Goal: Task Accomplishment & Management: Manage account settings

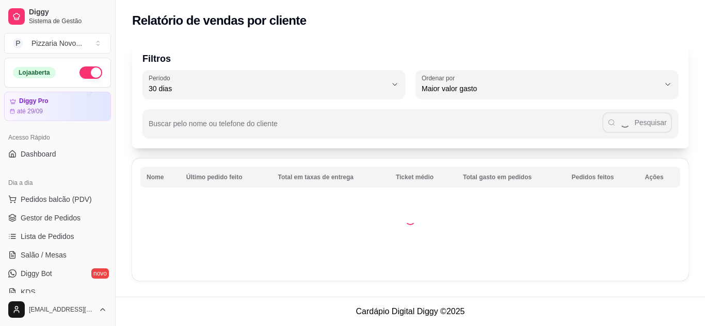
select select "30"
select select "HIGHEST_TOTAL_SPENT_WITH_ORDERS"
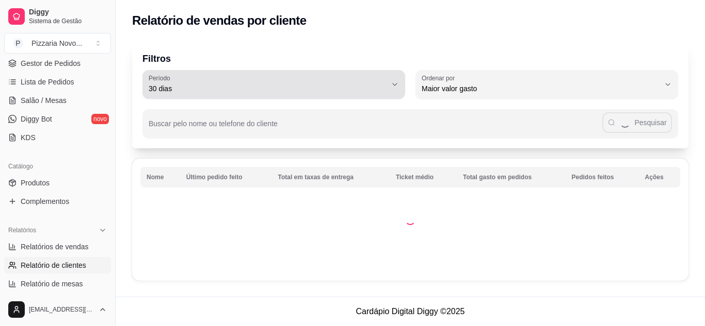
click at [212, 87] on span "30 dias" at bounding box center [268, 89] width 238 height 10
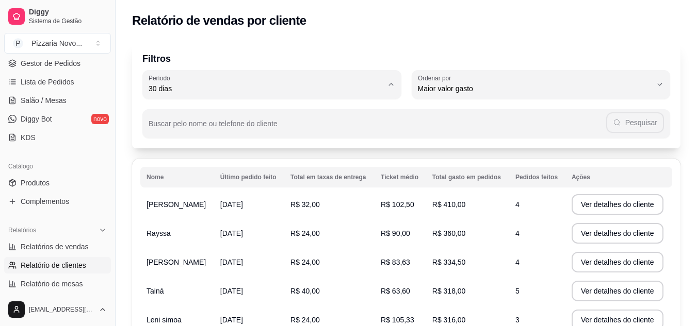
click at [170, 219] on span "60 dias" at bounding box center [267, 214] width 226 height 10
type input "60"
select select "60"
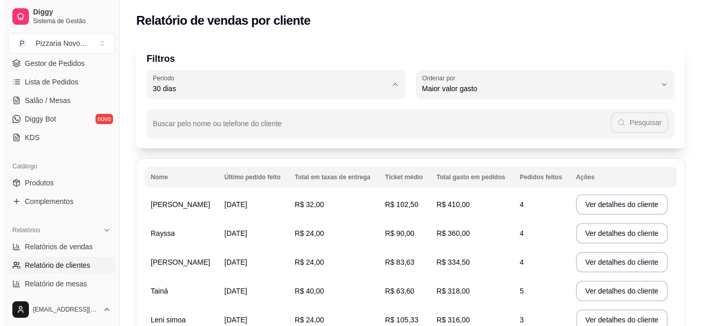
scroll to position [10, 0]
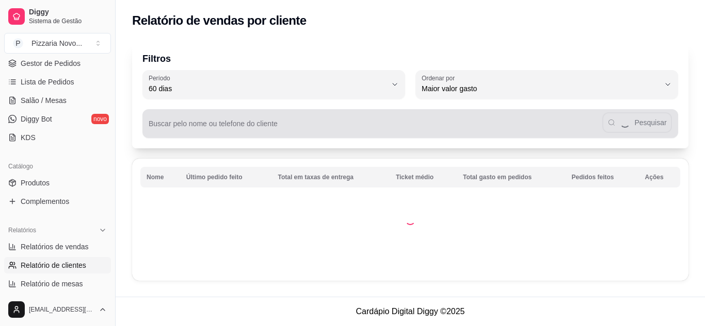
click at [177, 129] on input "Buscar pelo nome ou telefone do cliente" at bounding box center [375, 128] width 453 height 10
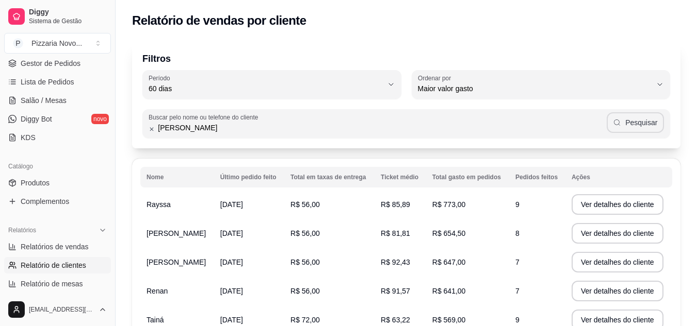
type input "[PERSON_NAME]"
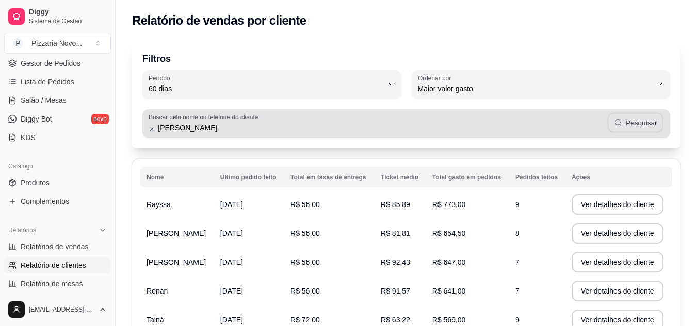
click at [629, 123] on button "Pesquisar" at bounding box center [635, 123] width 56 height 20
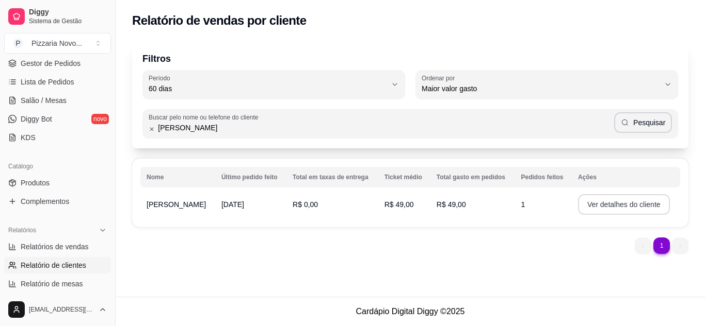
click at [593, 205] on button "Ver detalhes do cliente" at bounding box center [624, 204] width 92 height 21
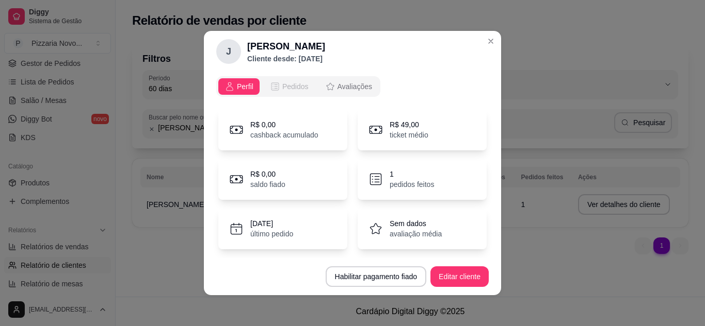
click at [295, 89] on span "Pedidos" at bounding box center [295, 86] width 26 height 10
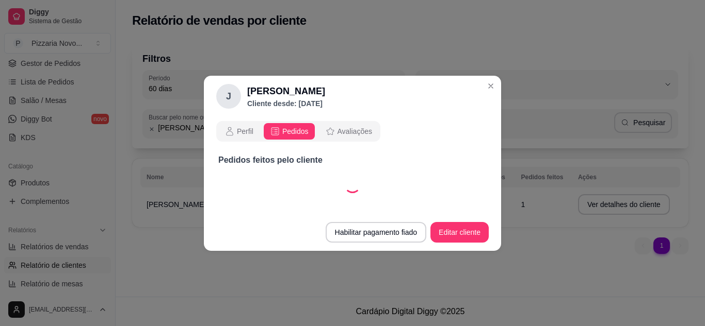
select select "30"
select select "ALL"
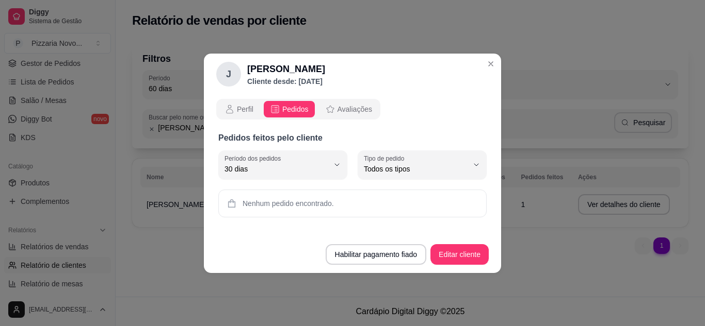
click at [297, 112] on span "Pedidos" at bounding box center [295, 109] width 26 height 10
click at [282, 109] on span "Pedidos" at bounding box center [295, 109] width 26 height 10
click at [451, 250] on button "Editar cliente" at bounding box center [459, 254] width 58 height 21
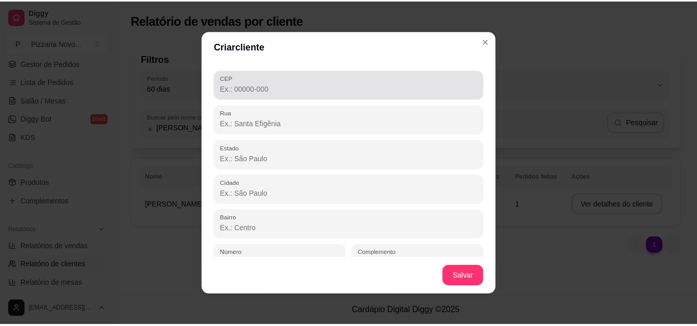
scroll to position [123, 0]
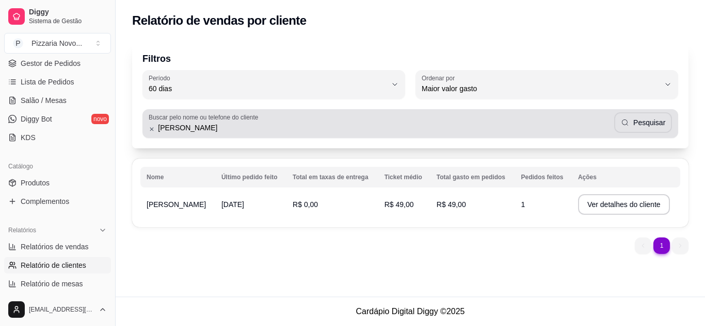
click at [195, 125] on input "[PERSON_NAME]" at bounding box center [384, 128] width 459 height 10
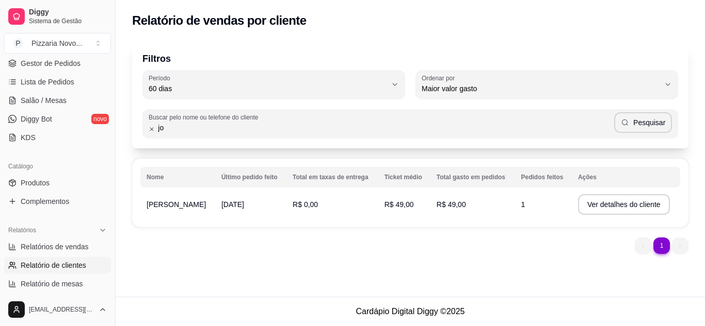
type input "j"
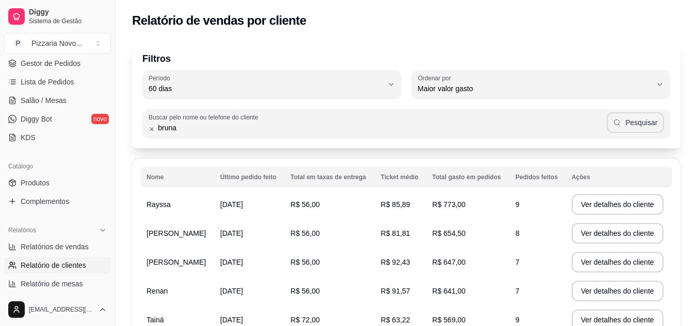
type input "bruna"
click at [625, 121] on button "Pesquisar" at bounding box center [635, 122] width 57 height 21
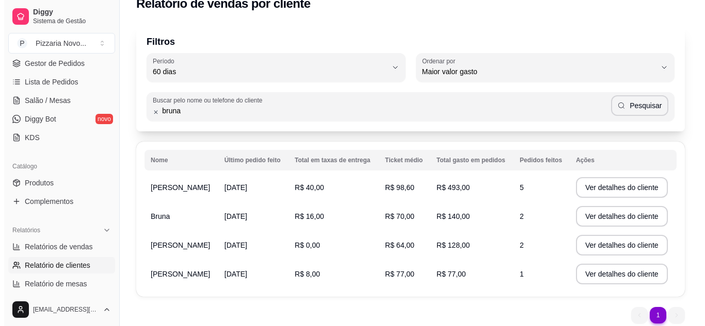
scroll to position [0, 0]
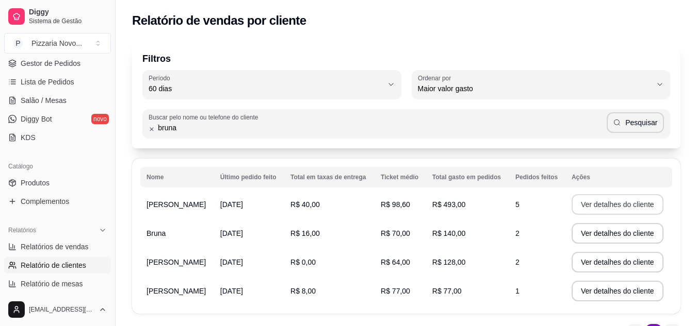
click at [623, 203] on button "Ver detalhes do cliente" at bounding box center [617, 204] width 92 height 21
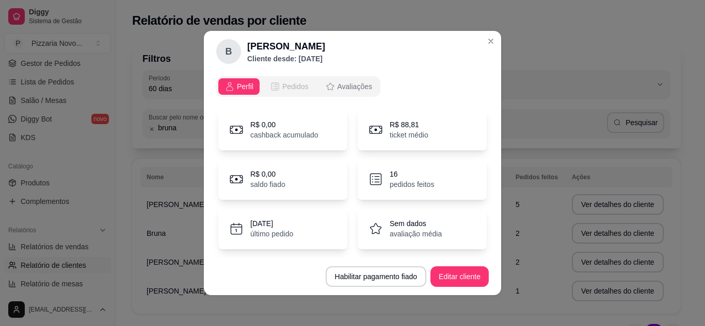
click at [294, 87] on span "Pedidos" at bounding box center [295, 86] width 26 height 10
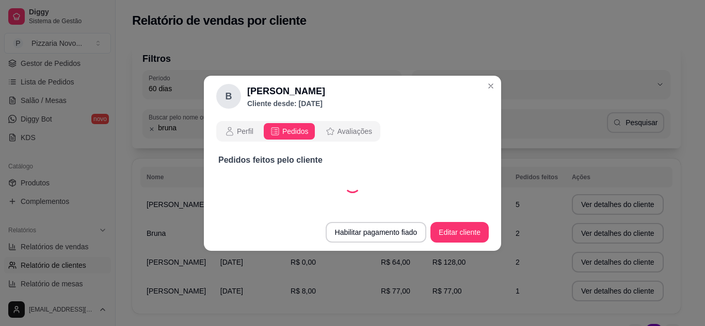
select select "30"
select select "ALL"
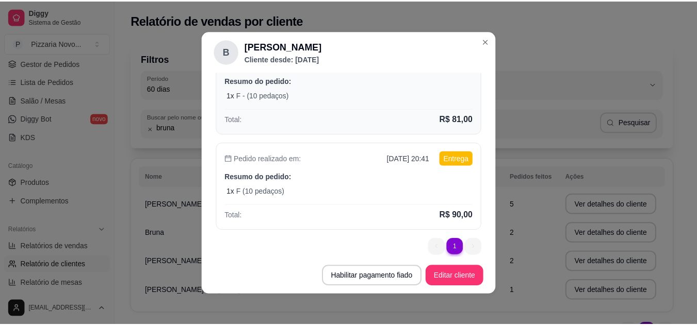
scroll to position [128, 0]
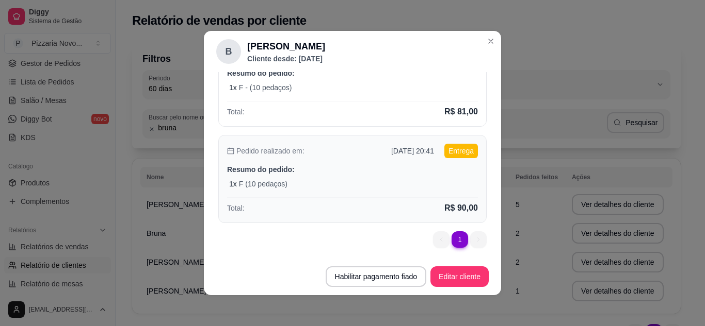
click at [361, 186] on div "1 x F (10 pedaços)" at bounding box center [353, 184] width 249 height 10
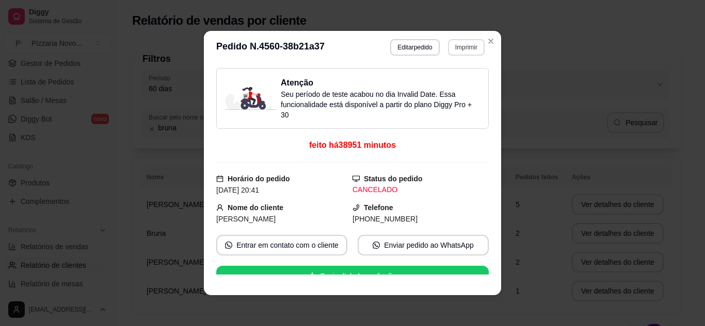
click at [464, 50] on button "Imprimir" at bounding box center [466, 47] width 37 height 17
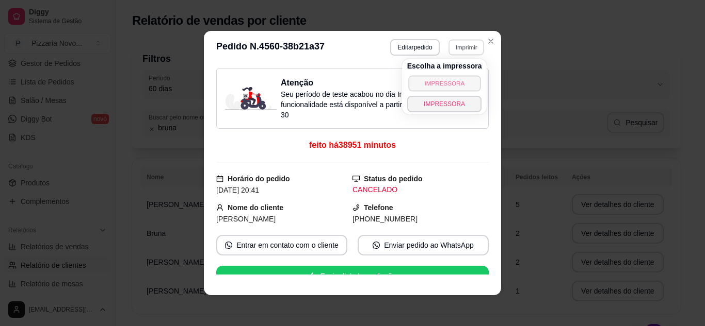
click at [441, 83] on button "IMPRESSORA" at bounding box center [444, 83] width 72 height 16
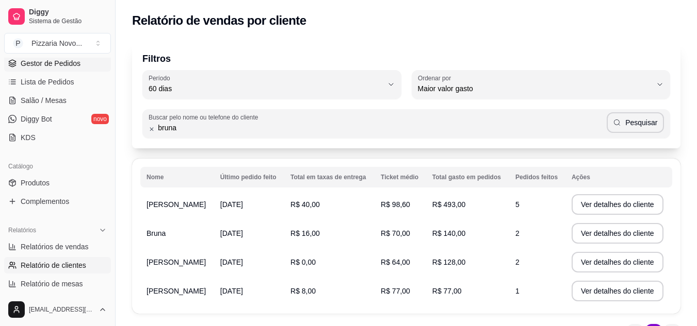
click at [60, 66] on span "Gestor de Pedidos" at bounding box center [51, 63] width 60 height 10
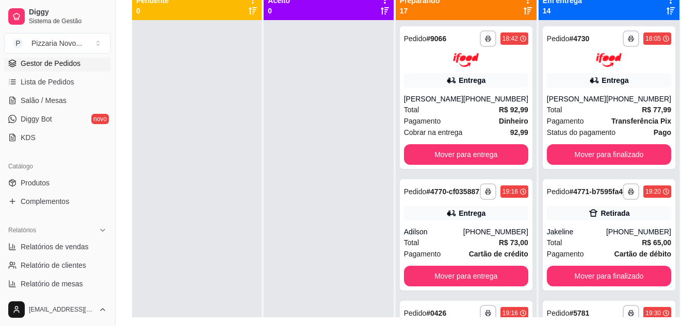
scroll to position [129, 0]
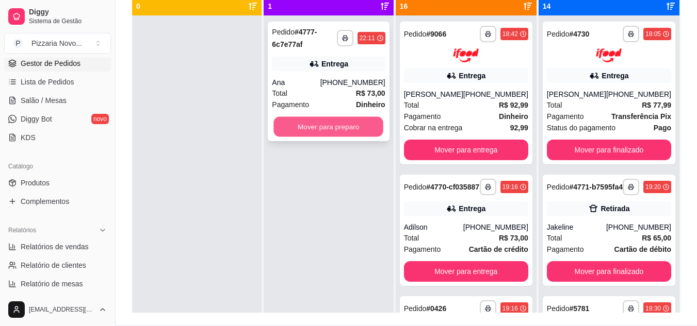
click at [318, 130] on button "Mover para preparo" at bounding box center [329, 127] width 110 height 20
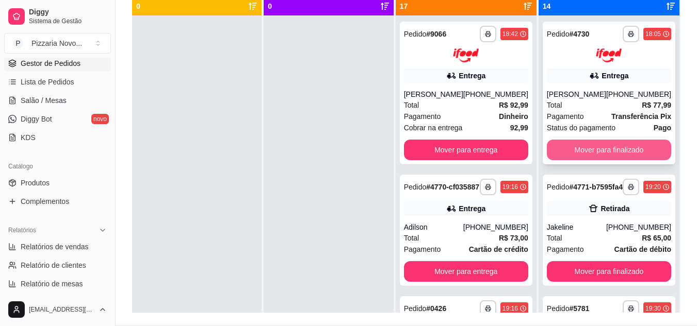
click at [583, 150] on div "Mover para finalizado" at bounding box center [609, 150] width 124 height 21
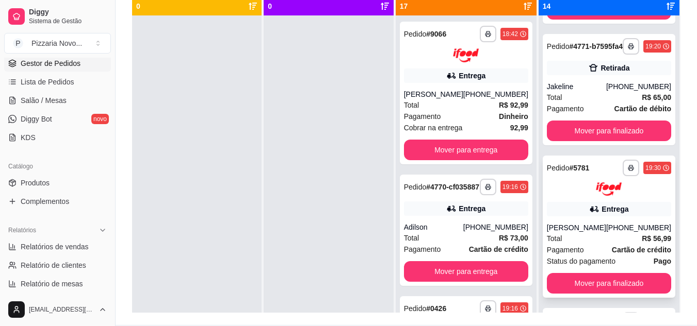
scroll to position [103, 0]
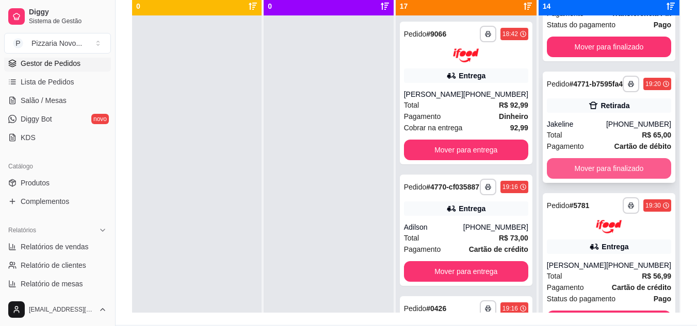
click at [630, 179] on button "Mover para finalizado" at bounding box center [609, 168] width 124 height 21
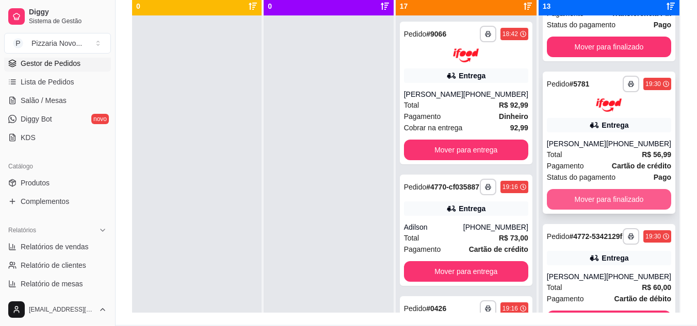
click at [599, 209] on button "Mover para finalizado" at bounding box center [609, 199] width 124 height 21
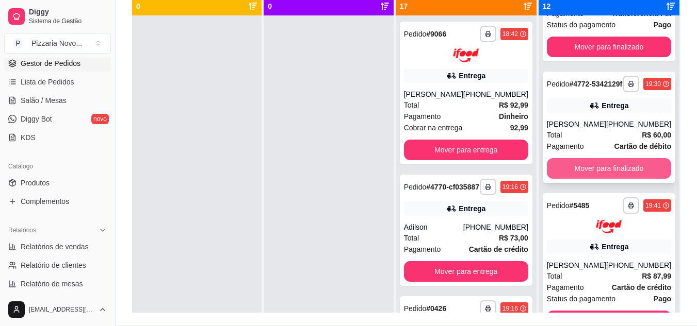
click at [600, 179] on button "Mover para finalizado" at bounding box center [609, 168] width 124 height 21
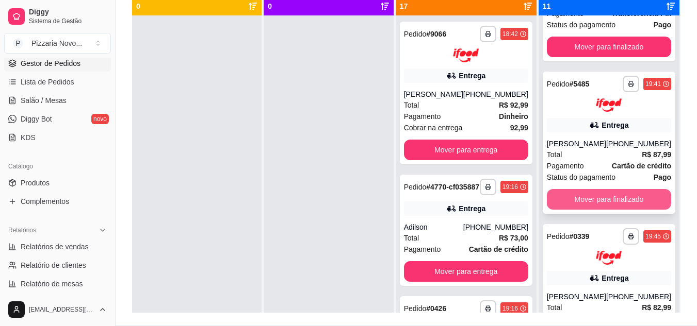
click at [581, 203] on button "Mover para finalizado" at bounding box center [609, 199] width 124 height 21
click at [633, 203] on button "Mover para finalizado" at bounding box center [608, 200] width 121 height 20
click at [606, 206] on button "Mover para finalizado" at bounding box center [609, 199] width 124 height 21
click at [596, 210] on button "Mover para finalizado" at bounding box center [609, 199] width 124 height 21
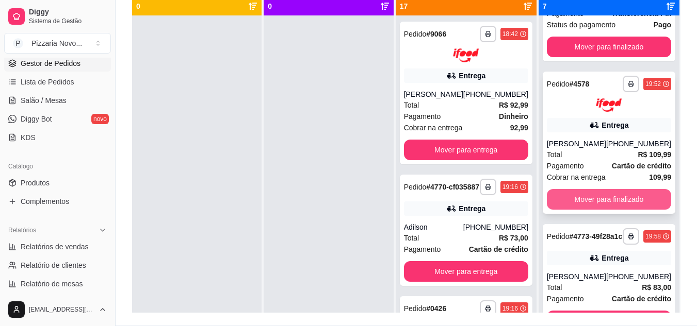
click at [577, 210] on button "Mover para finalizado" at bounding box center [609, 199] width 124 height 21
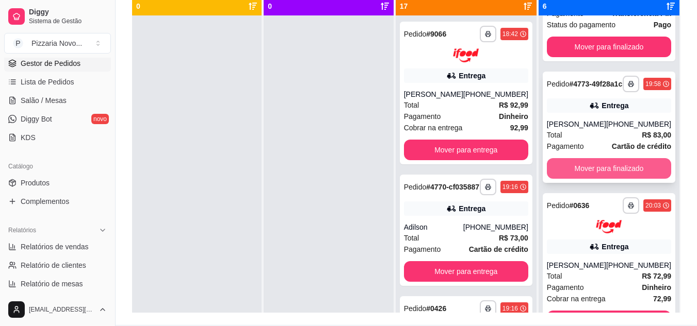
click at [583, 179] on button "Mover para finalizado" at bounding box center [609, 168] width 124 height 21
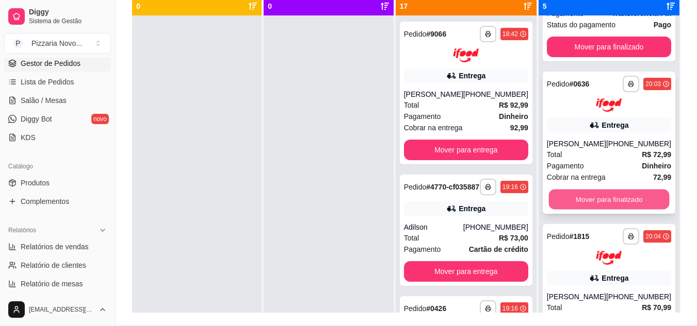
click at [583, 207] on button "Mover para finalizado" at bounding box center [608, 200] width 121 height 20
click at [579, 210] on button "Mover para finalizado" at bounding box center [608, 200] width 121 height 20
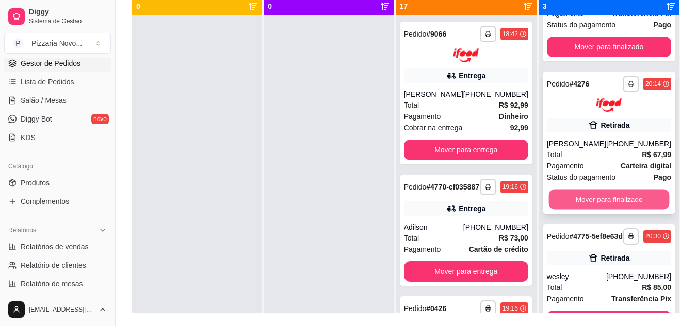
click at [581, 210] on button "Mover para finalizado" at bounding box center [608, 200] width 121 height 20
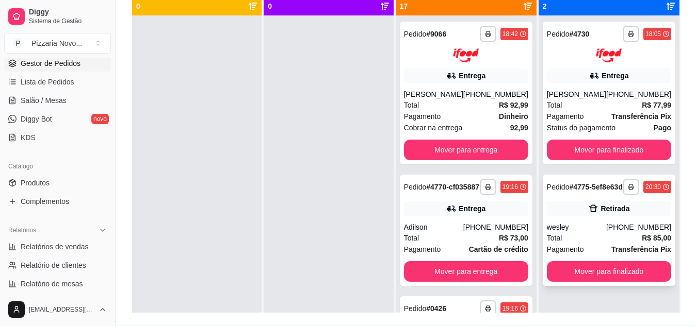
click at [584, 193] on div "Pedido # 4775-5ef8e63d" at bounding box center [585, 187] width 76 height 12
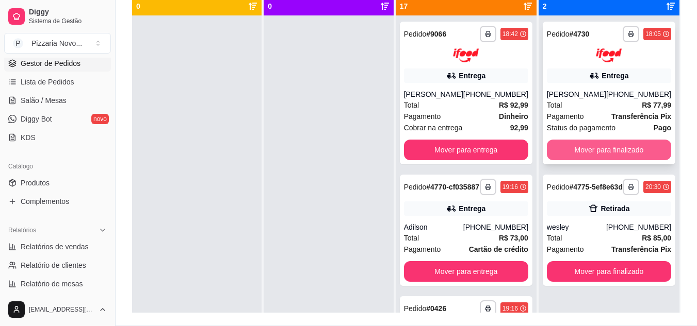
click at [583, 160] on button "Mover para finalizado" at bounding box center [609, 150] width 124 height 21
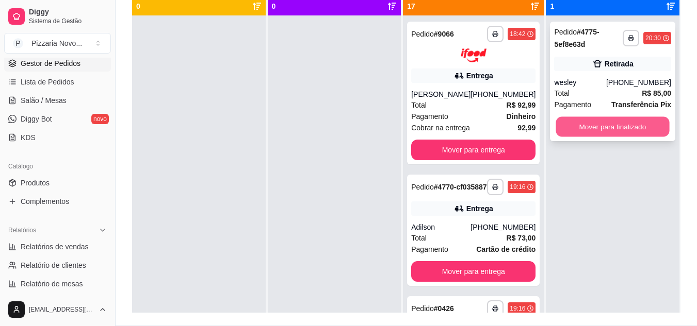
click at [593, 127] on button "Mover para finalizado" at bounding box center [612, 127] width 113 height 20
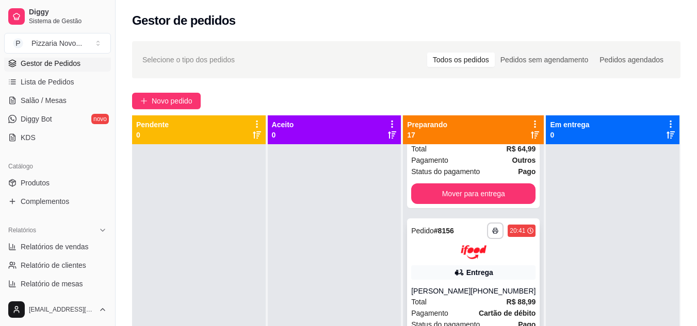
scroll to position [1238, 0]
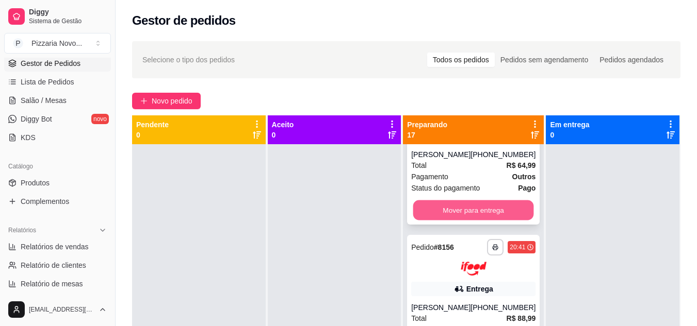
click at [473, 221] on button "Mover para entrega" at bounding box center [473, 211] width 121 height 20
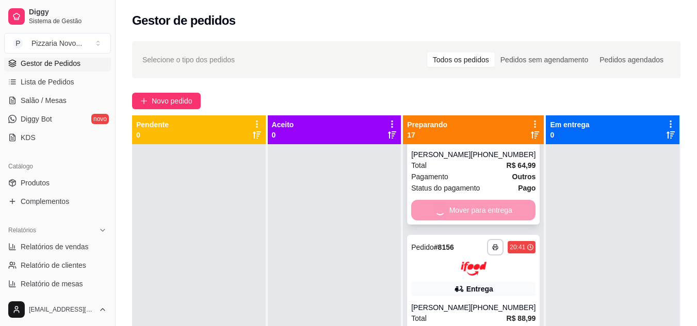
scroll to position [1085, 0]
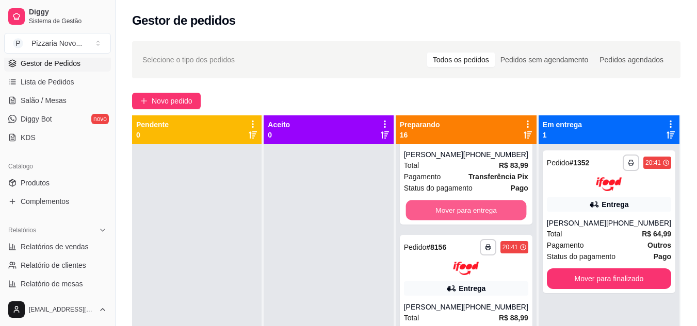
click at [473, 220] on button "Mover para entrega" at bounding box center [465, 210] width 121 height 20
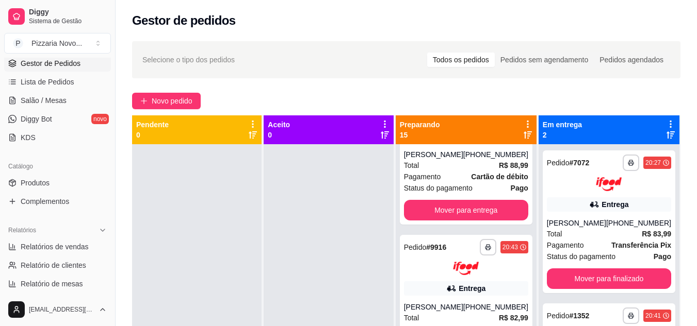
scroll to position [922, 0]
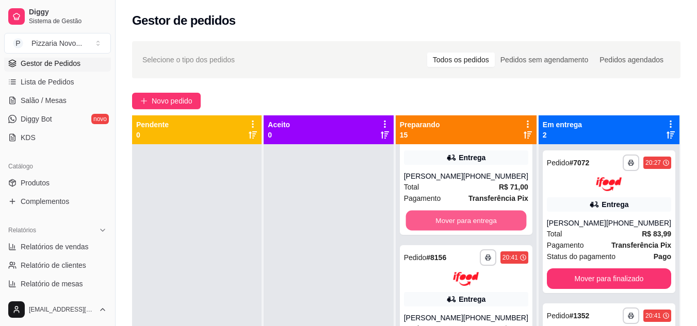
click at [473, 231] on button "Mover para entrega" at bounding box center [465, 221] width 121 height 20
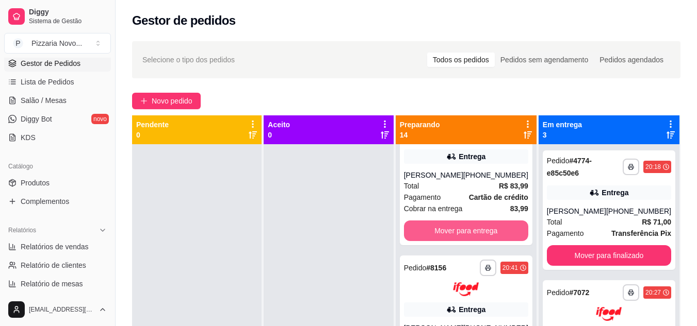
click at [473, 237] on button "Mover para entrega" at bounding box center [466, 231] width 124 height 21
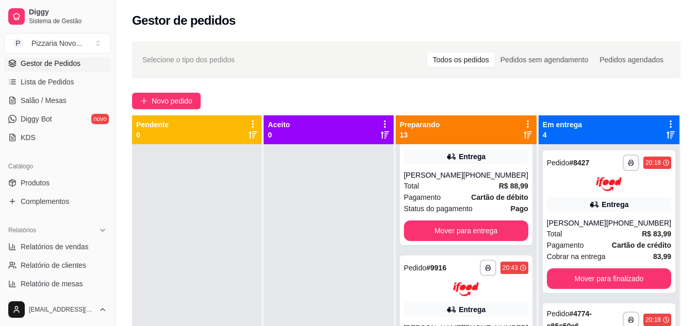
scroll to position [628, 0]
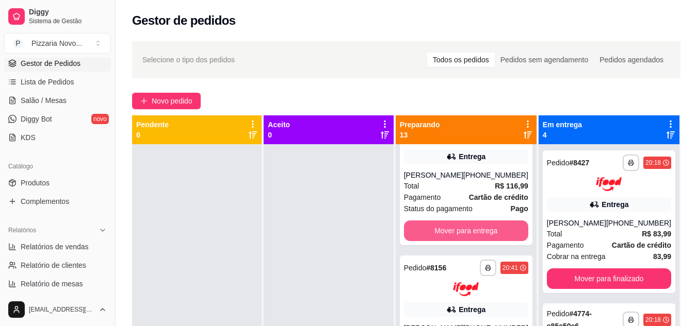
click at [473, 237] on button "Mover para entrega" at bounding box center [466, 231] width 124 height 21
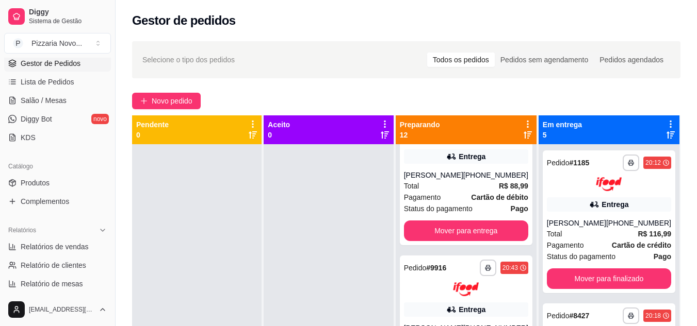
scroll to position [476, 0]
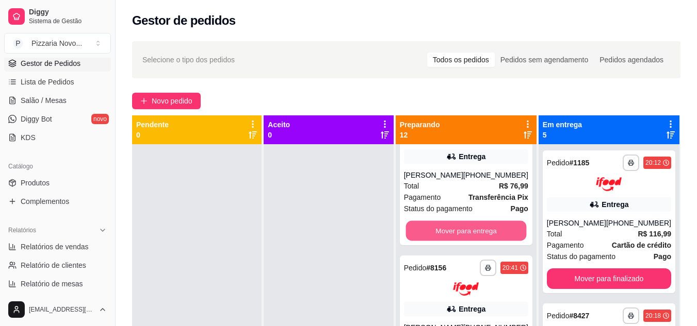
click at [473, 237] on button "Mover para entrega" at bounding box center [465, 231] width 121 height 20
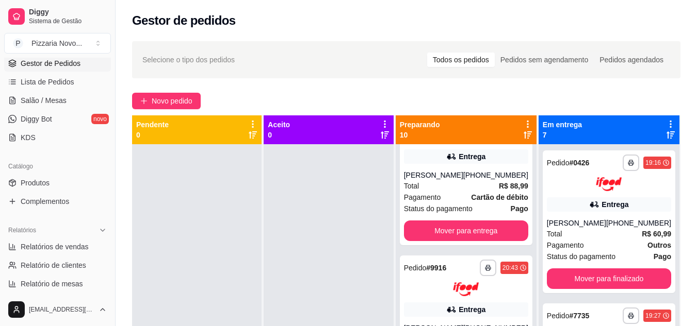
scroll to position [170, 0]
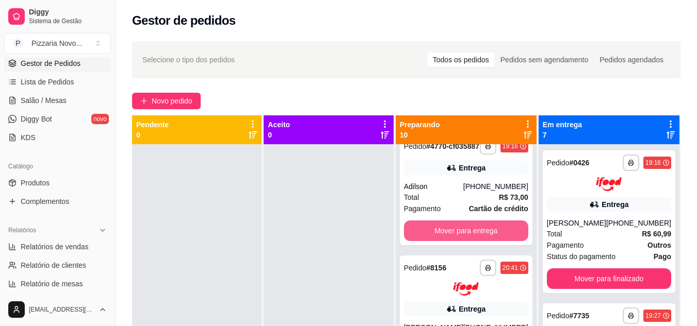
click at [473, 237] on button "Mover para entrega" at bounding box center [466, 231] width 124 height 21
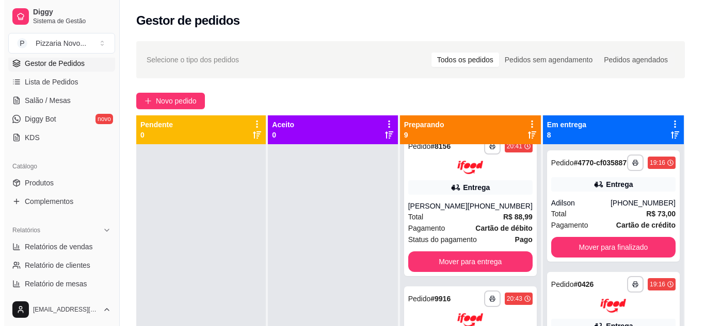
scroll to position [40, 0]
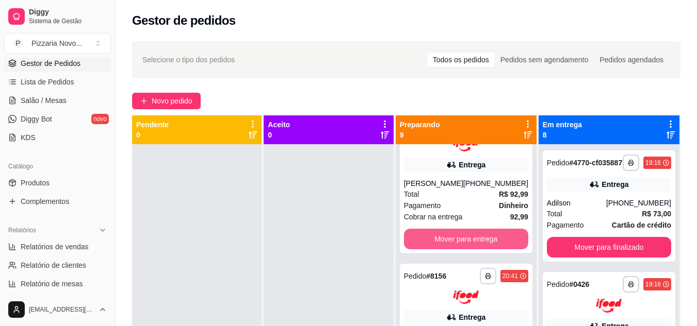
click at [473, 237] on button "Mover para entrega" at bounding box center [466, 239] width 124 height 21
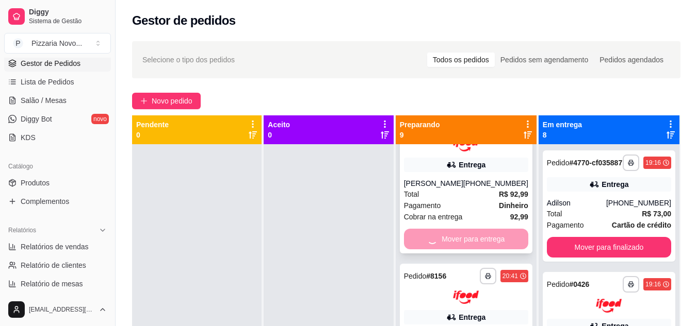
click at [472, 237] on div "Mover para entrega" at bounding box center [466, 239] width 124 height 21
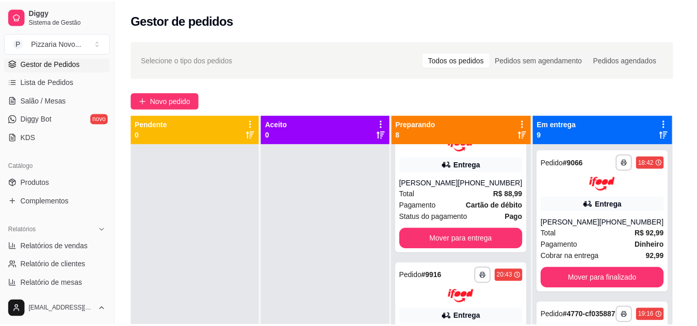
scroll to position [0, 0]
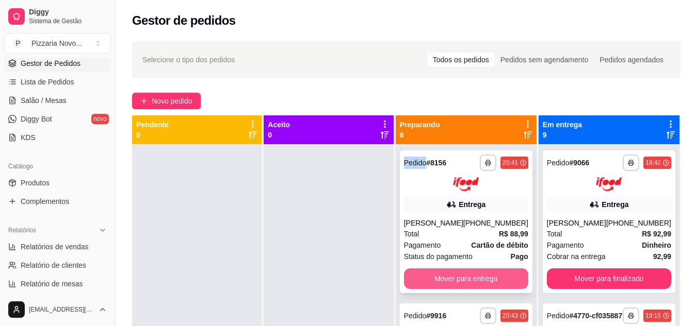
click at [475, 287] on button "Mover para entrega" at bounding box center [466, 279] width 124 height 21
click at [475, 278] on button "Mover para entrega" at bounding box center [465, 279] width 121 height 20
click at [475, 271] on button "Mover para entrega" at bounding box center [465, 279] width 121 height 20
click at [471, 272] on button "Mover para entrega" at bounding box center [465, 279] width 121 height 20
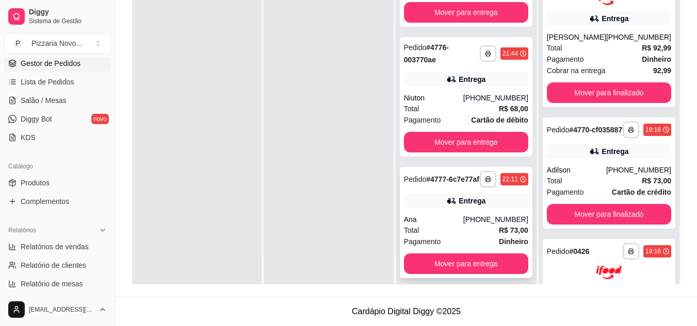
scroll to position [208, 0]
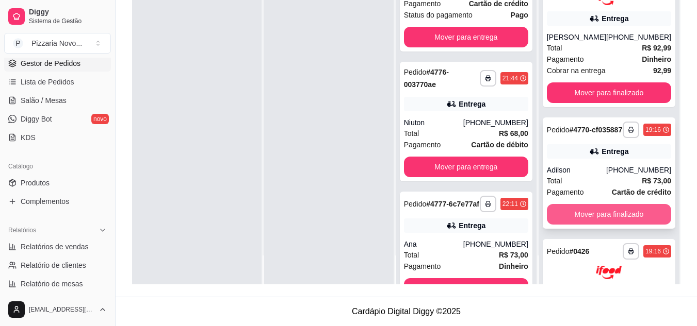
click at [598, 229] on div "**********" at bounding box center [609, 173] width 133 height 111
click at [641, 222] on button "Mover para finalizado" at bounding box center [609, 214] width 124 height 21
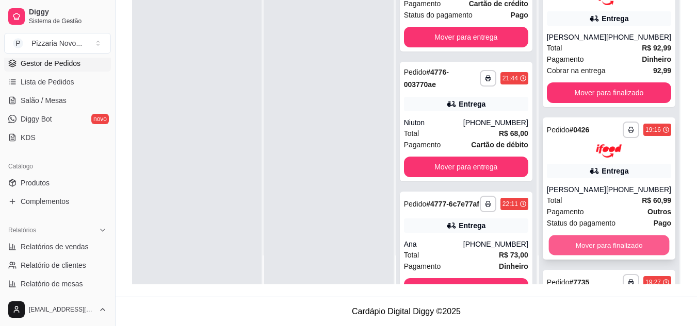
click at [616, 240] on button "Mover para finalizado" at bounding box center [608, 246] width 121 height 20
click at [615, 244] on button "Mover para finalizado" at bounding box center [609, 245] width 124 height 21
click at [615, 243] on button "Mover para finalizado" at bounding box center [608, 246] width 121 height 20
click at [615, 244] on button "Mover para finalizado" at bounding box center [608, 246] width 121 height 20
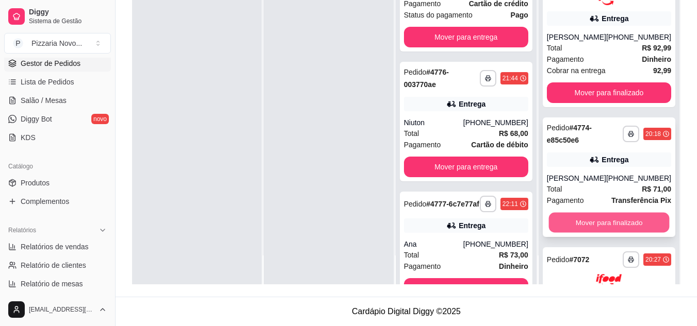
click at [621, 231] on button "Mover para finalizado" at bounding box center [608, 222] width 121 height 20
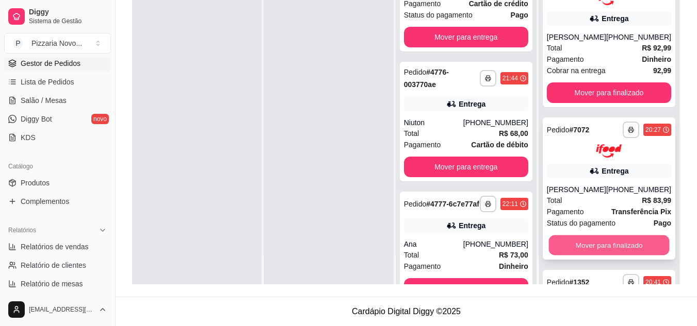
click at [611, 253] on button "Mover para finalizado" at bounding box center [608, 246] width 121 height 20
click at [615, 242] on button "Mover para finalizado" at bounding box center [608, 246] width 121 height 20
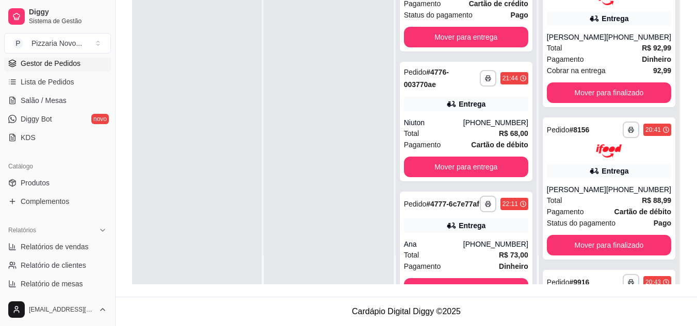
click at [615, 242] on div "**********" at bounding box center [609, 189] width 133 height 143
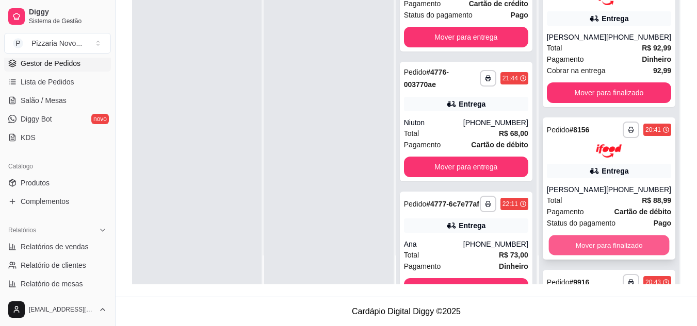
click at [643, 256] on button "Mover para finalizado" at bounding box center [608, 246] width 121 height 20
click at [627, 249] on button "Mover para finalizado" at bounding box center [609, 245] width 124 height 21
click at [626, 244] on button "Mover para finalizado" at bounding box center [608, 246] width 121 height 20
click at [625, 249] on button "Mover para finalizado" at bounding box center [609, 245] width 124 height 21
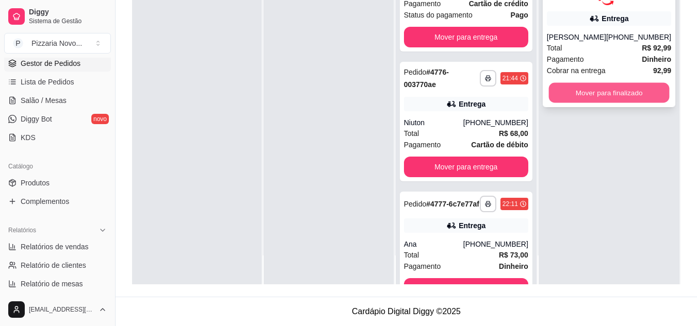
click at [623, 96] on button "Mover para finalizado" at bounding box center [608, 93] width 121 height 20
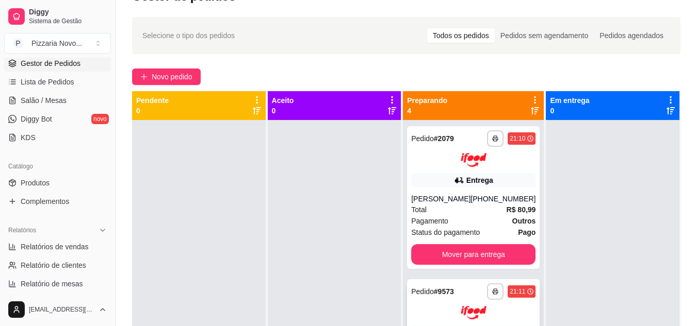
scroll to position [0, 0]
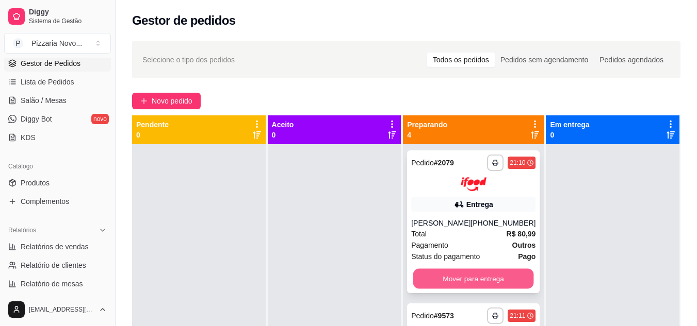
click at [490, 282] on button "Mover para entrega" at bounding box center [473, 279] width 121 height 20
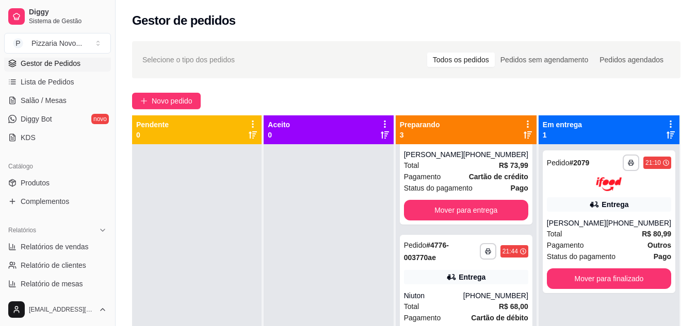
scroll to position [52, 0]
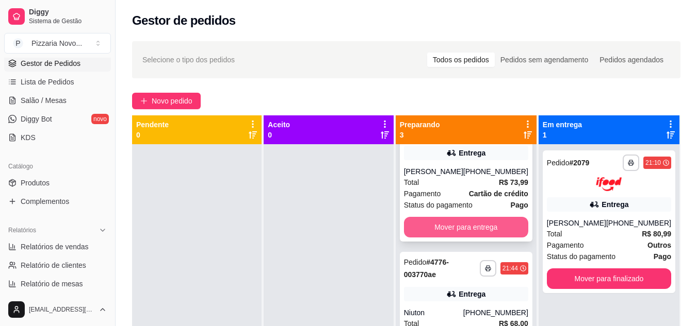
click at [461, 238] on button "Mover para entrega" at bounding box center [466, 227] width 124 height 21
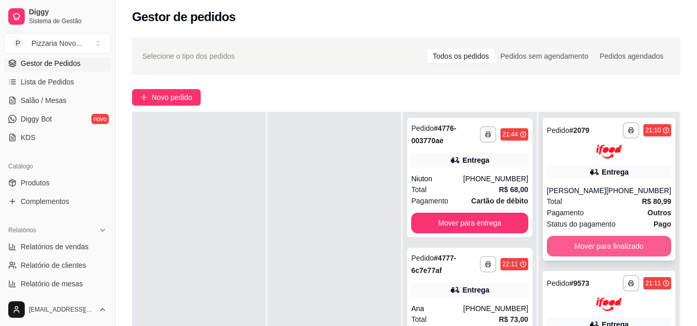
scroll to position [3, 0]
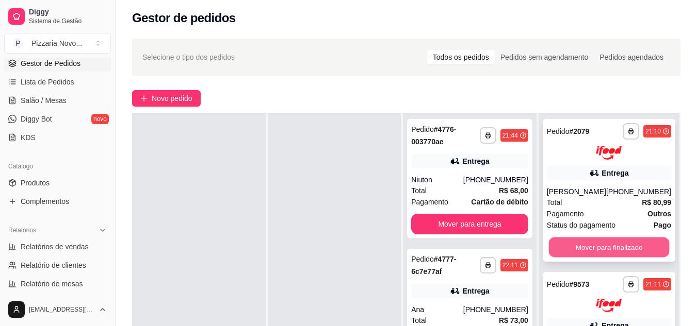
click at [590, 245] on button "Mover para finalizado" at bounding box center [608, 247] width 121 height 20
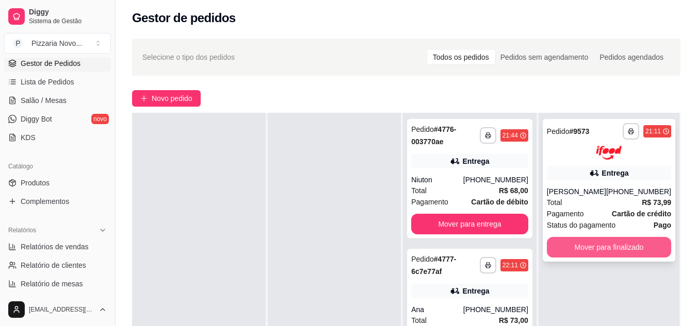
click at [590, 257] on button "Mover para finalizado" at bounding box center [609, 247] width 124 height 21
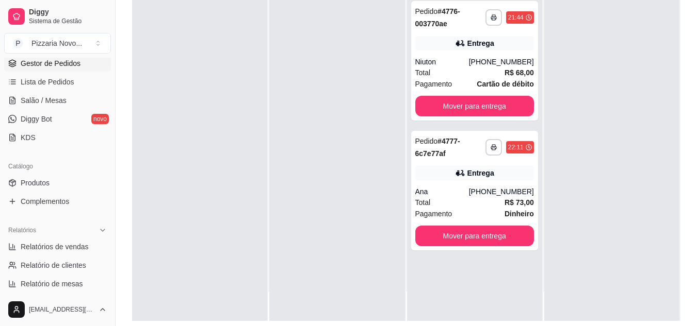
scroll to position [54, 0]
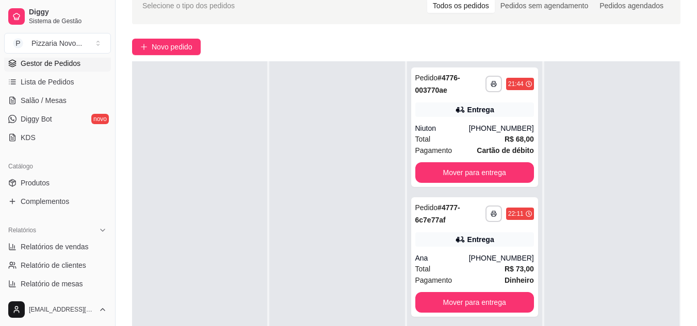
click at [53, 174] on div "Catálogo" at bounding box center [57, 166] width 107 height 17
click at [44, 184] on span "Produtos" at bounding box center [35, 183] width 29 height 10
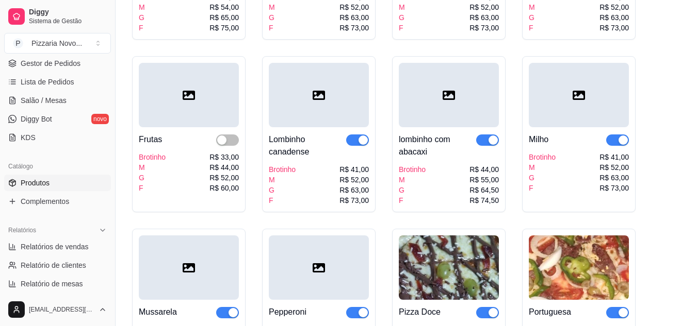
scroll to position [413, 0]
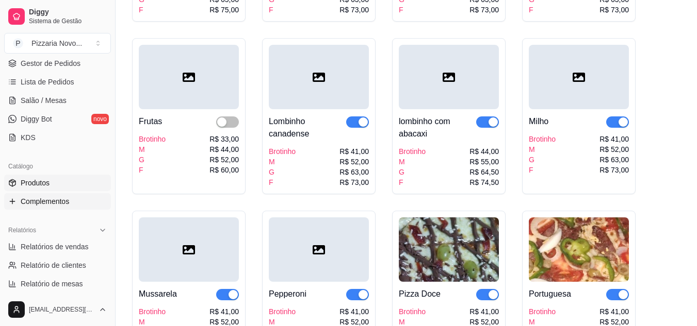
click at [63, 201] on span "Complementos" at bounding box center [45, 202] width 48 height 10
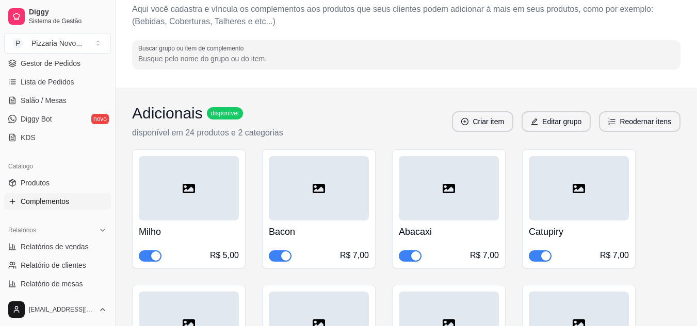
scroll to position [17, 0]
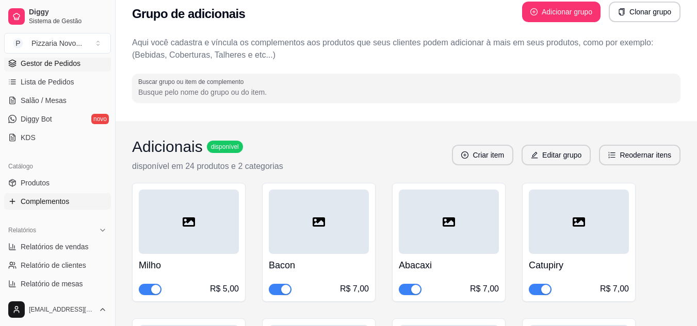
click at [48, 64] on span "Gestor de Pedidos" at bounding box center [51, 63] width 60 height 10
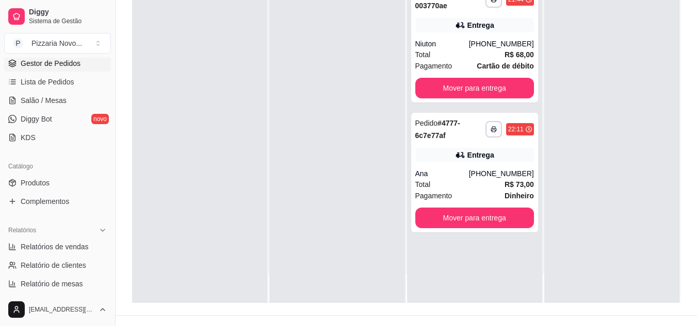
scroll to position [155, 0]
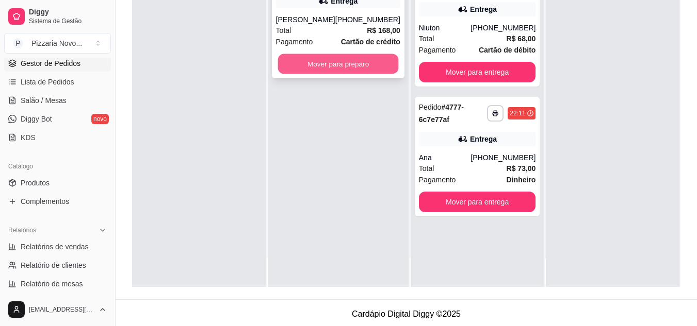
click at [328, 70] on button "Mover para preparo" at bounding box center [337, 64] width 121 height 20
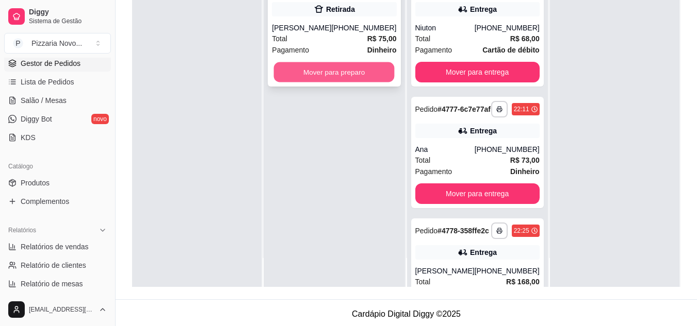
click at [329, 70] on button "Mover para preparo" at bounding box center [334, 72] width 121 height 20
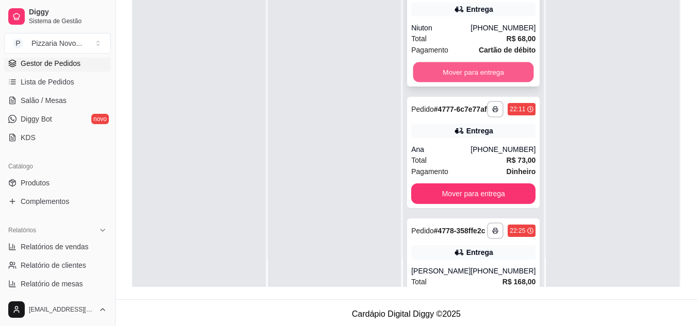
click at [456, 70] on button "Mover para entrega" at bounding box center [473, 72] width 121 height 20
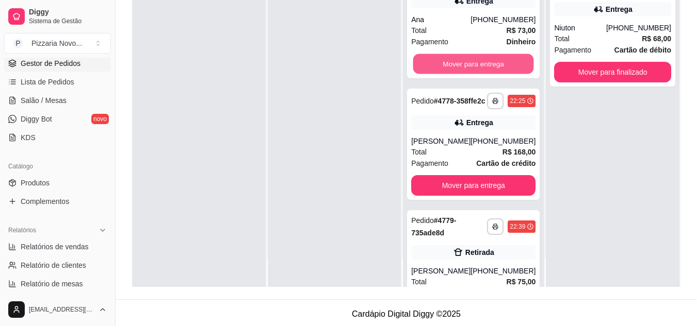
click at [456, 70] on button "Mover para entrega" at bounding box center [473, 64] width 121 height 20
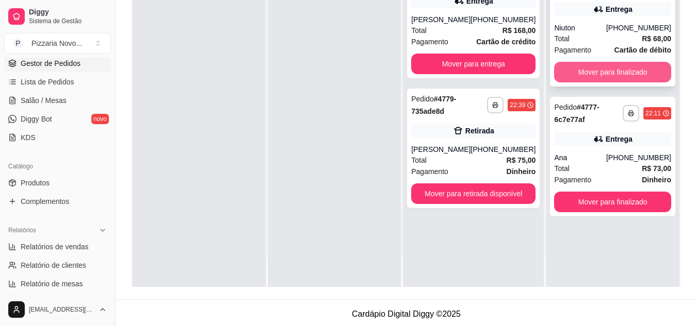
click at [605, 77] on button "Mover para finalizado" at bounding box center [612, 72] width 117 height 21
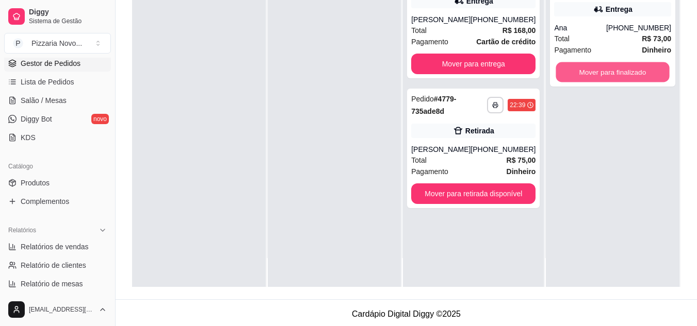
click at [605, 77] on button "Mover para finalizado" at bounding box center [612, 72] width 113 height 20
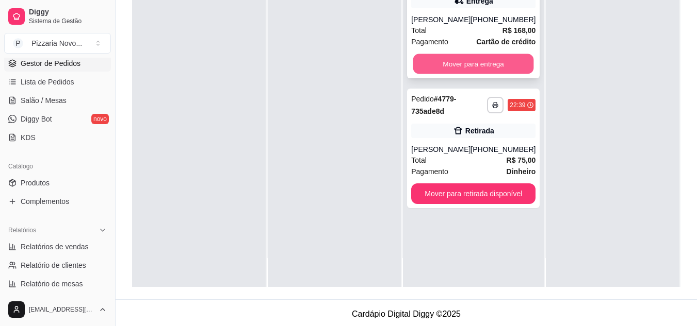
click at [481, 72] on button "Mover para entrega" at bounding box center [473, 64] width 121 height 20
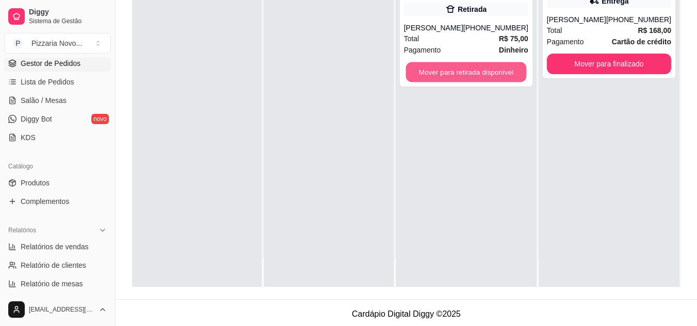
click at [481, 72] on button "Mover para retirada disponível" at bounding box center [465, 72] width 121 height 20
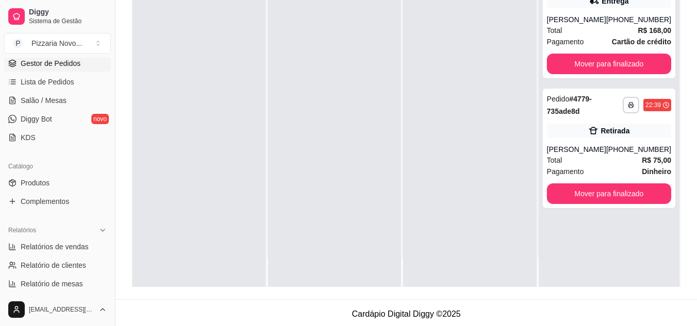
click at [481, 72] on div at bounding box center [470, 124] width 134 height 326
click at [114, 60] on button "Toggle Sidebar" at bounding box center [115, 163] width 8 height 326
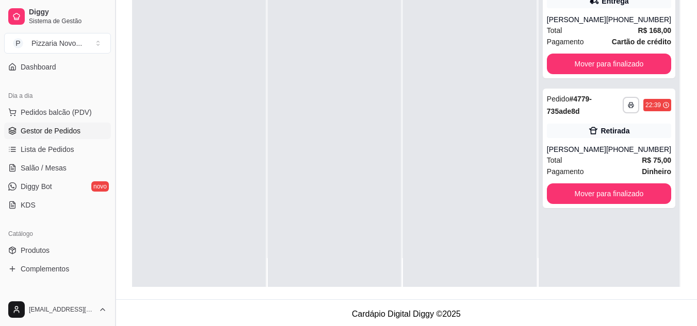
click at [116, 60] on div "**********" at bounding box center [406, 89] width 581 height 419
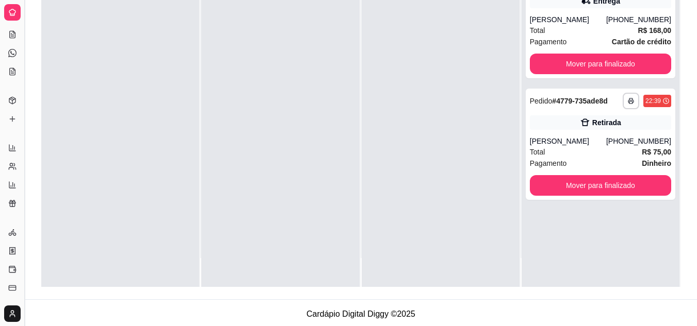
click at [114, 60] on div at bounding box center [120, 124] width 158 height 326
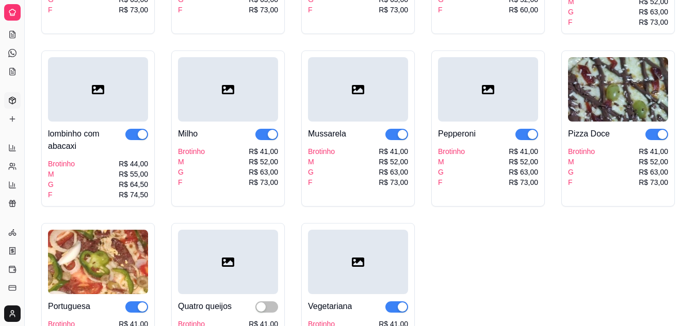
scroll to position [54, 0]
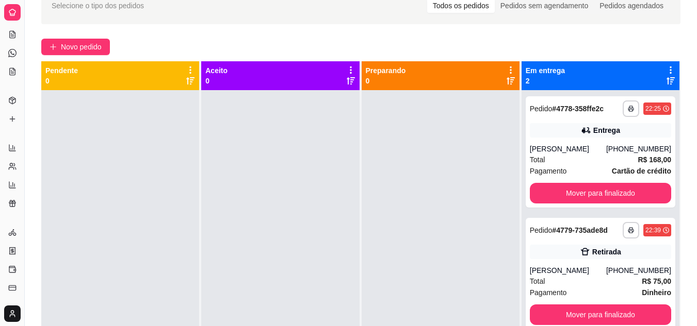
select select "30"
select select "HIGHEST_TOTAL_SPENT_WITH_ORDERS"
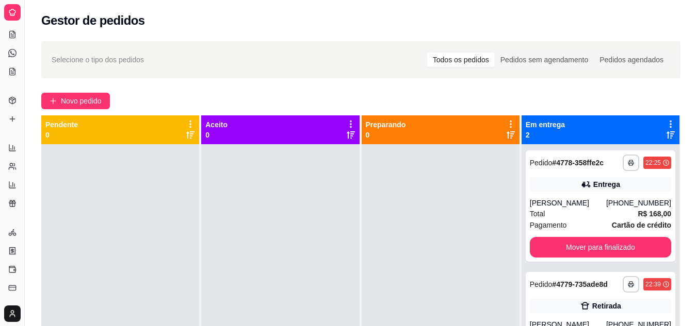
drag, startPoint x: 24, startPoint y: 64, endPoint x: 123, endPoint y: 73, distance: 99.4
click at [126, 73] on div "**********" at bounding box center [348, 242] width 697 height 484
drag, startPoint x: 23, startPoint y: 74, endPoint x: 32, endPoint y: 67, distance: 12.5
click at [37, 80] on div "**********" at bounding box center [348, 242] width 697 height 484
